Goal: Task Accomplishment & Management: Use online tool/utility

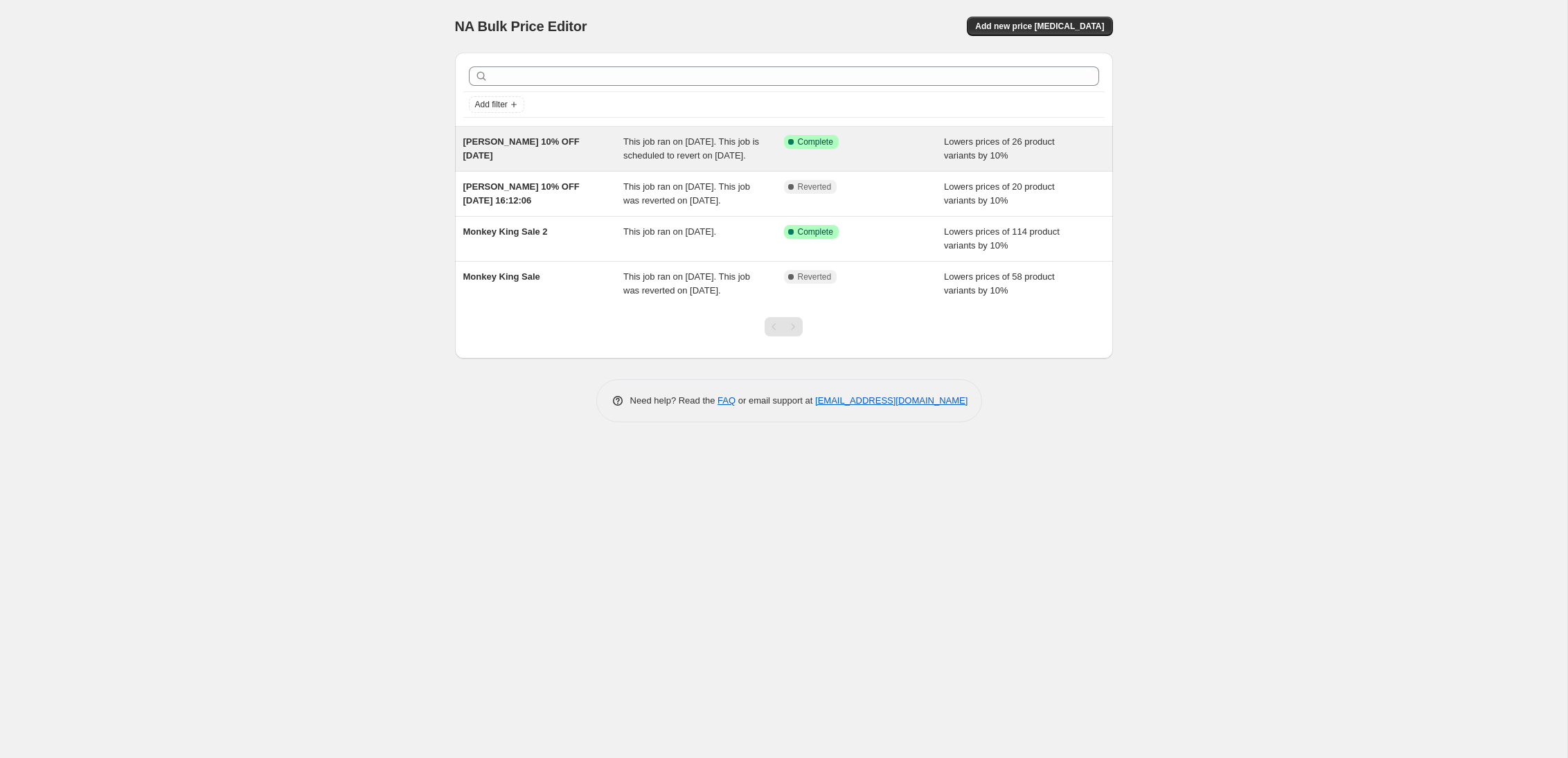
click at [520, 154] on div "Professor Herb 10% OFF 28 Aug 2025" at bounding box center [544, 148] width 160 height 27
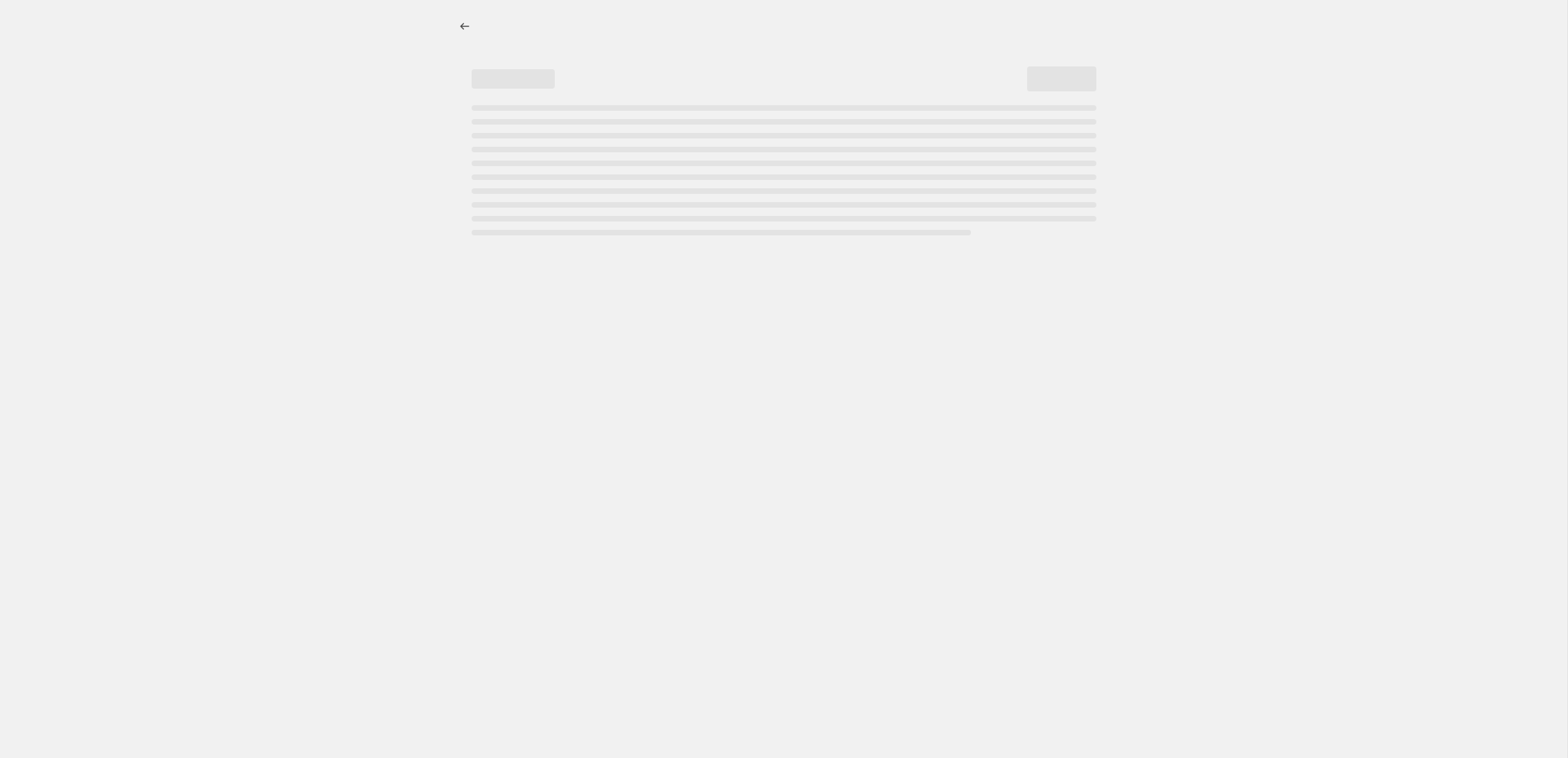
select select "percentage"
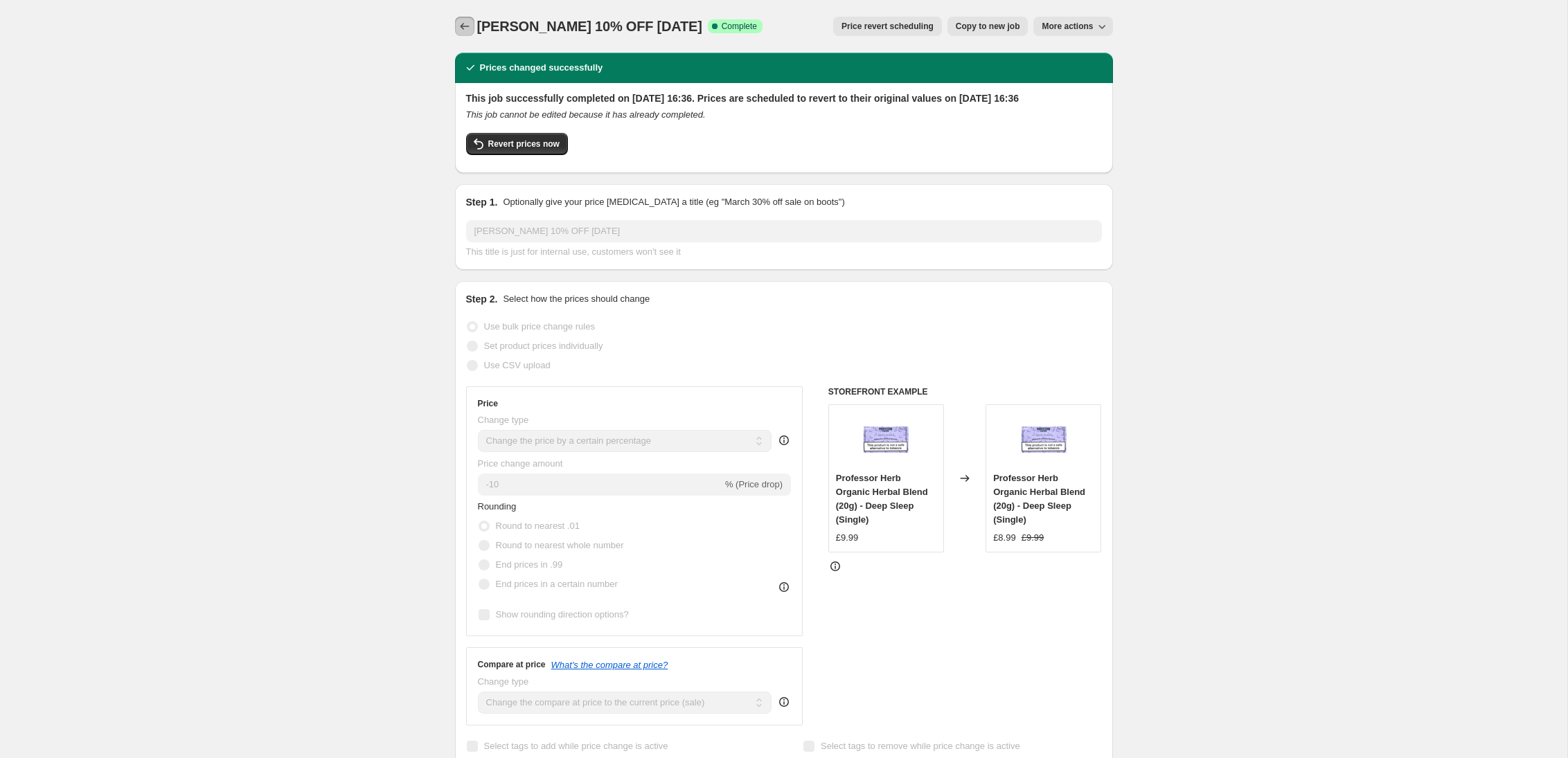
click at [465, 23] on icon "Price change jobs" at bounding box center [464, 26] width 14 height 14
